Goal: Information Seeking & Learning: Learn about a topic

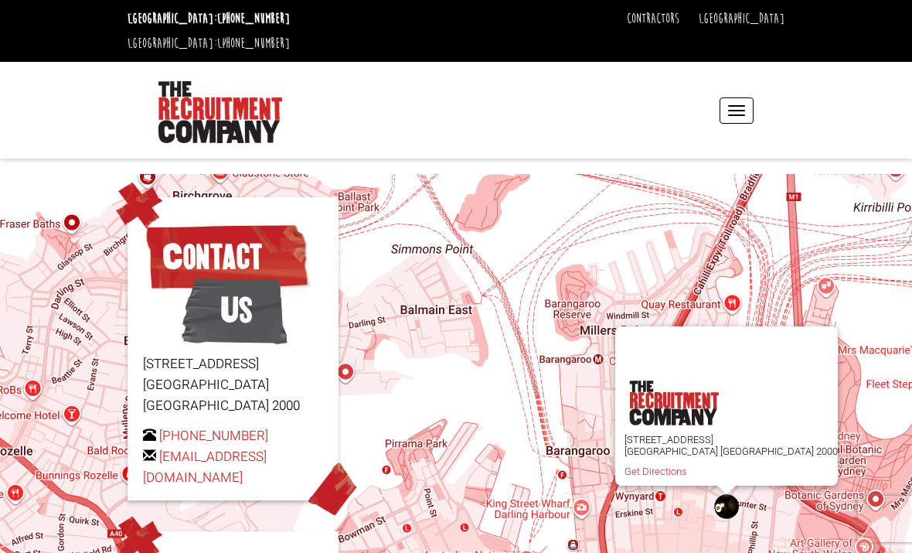
click at [731, 110] on span "button" at bounding box center [736, 111] width 17 height 2
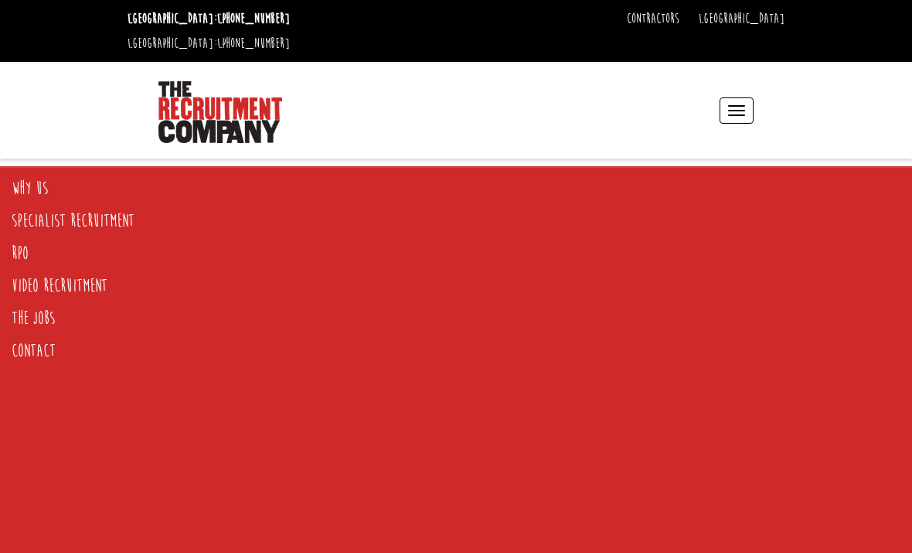
drag, startPoint x: 47, startPoint y: 321, endPoint x: 814, endPoint y: 1, distance: 831.2
click at [0, 0] on header "Sydney: +61 2 8346 6700 Dublin: +353 1 697 2548 Contractors Timesheets Why Cont…" at bounding box center [456, 79] width 912 height 159
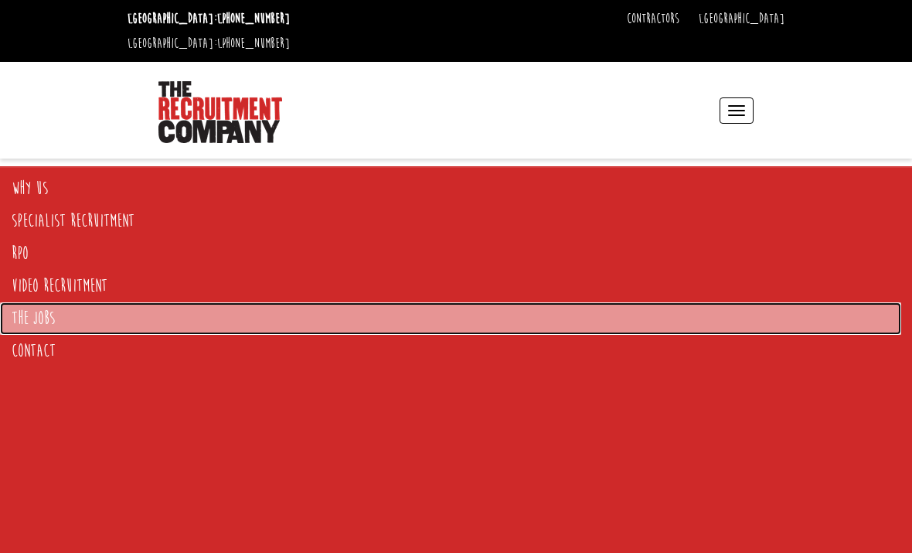
click at [45, 309] on link "The Jobs" at bounding box center [451, 318] width 902 height 32
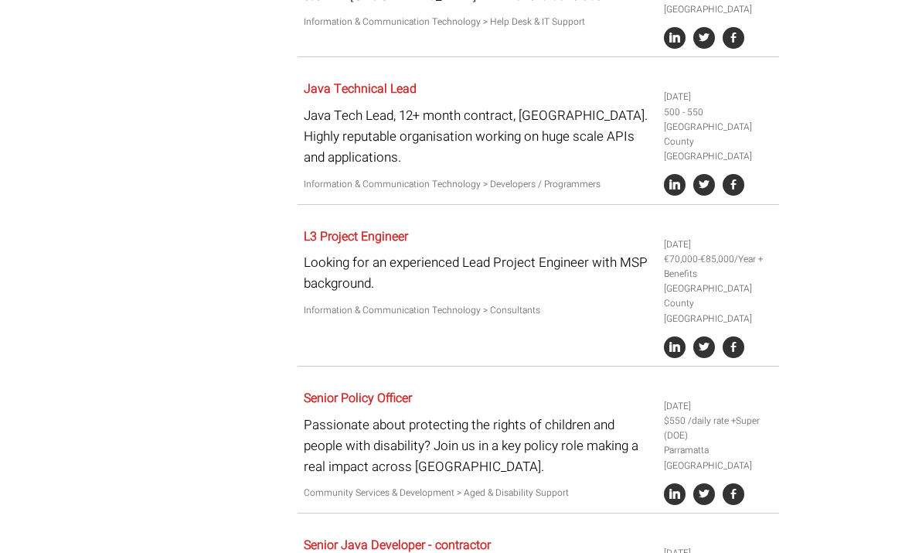
scroll to position [1588, 0]
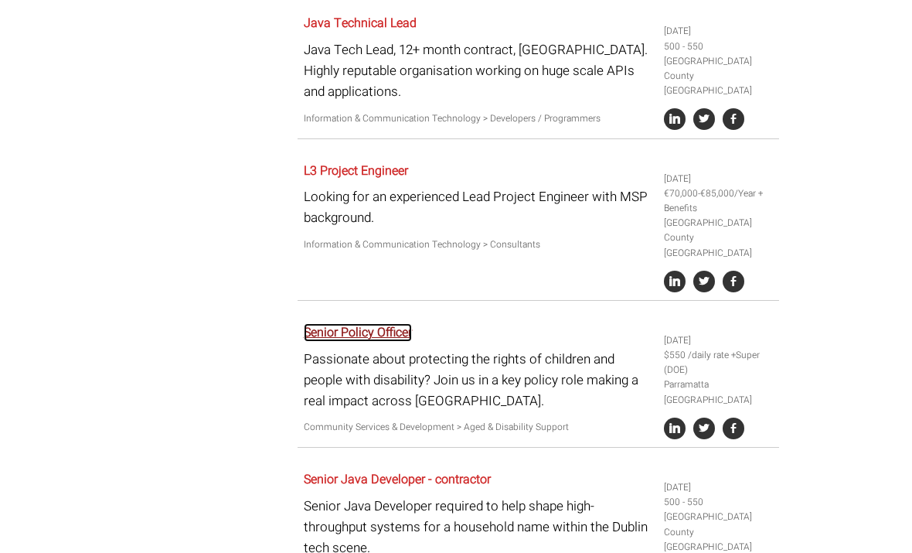
click at [341, 323] on link "Senior Policy Officer" at bounding box center [358, 332] width 108 height 19
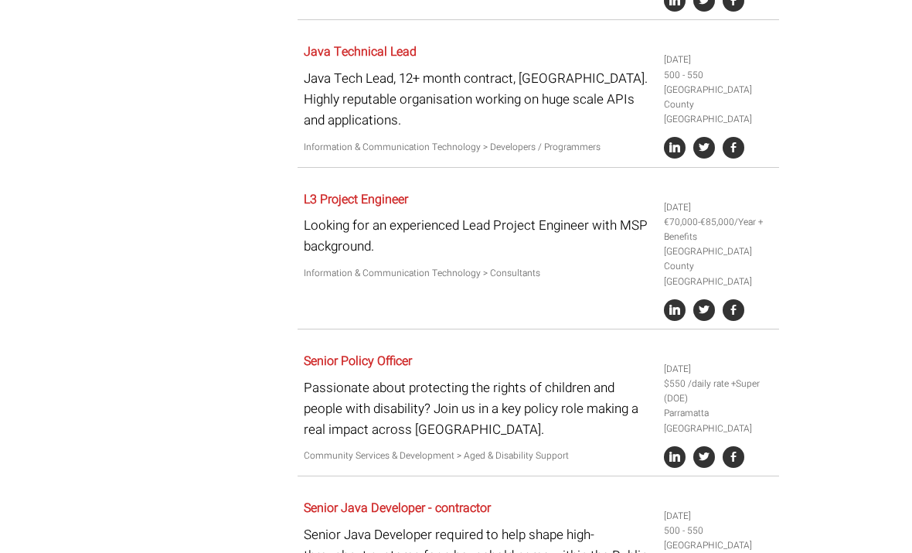
scroll to position [1608, 0]
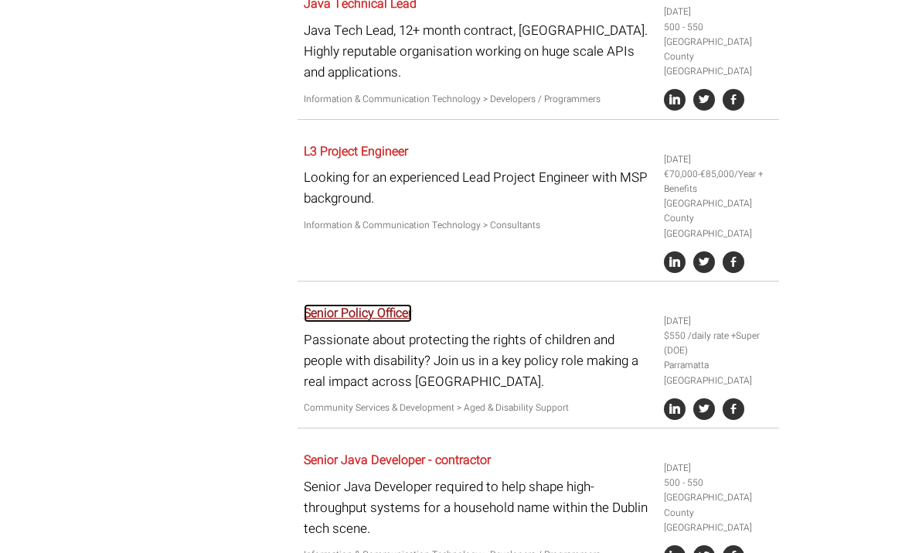
click at [373, 304] on link "Senior Policy Officer" at bounding box center [358, 313] width 108 height 19
